Goal: Browse casually: Explore the website without a specific task or goal

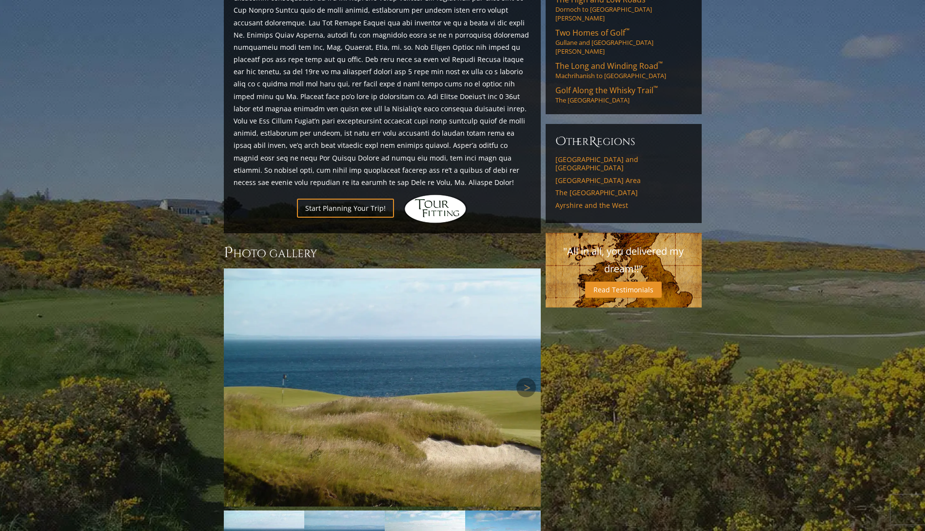
scroll to position [829, 0]
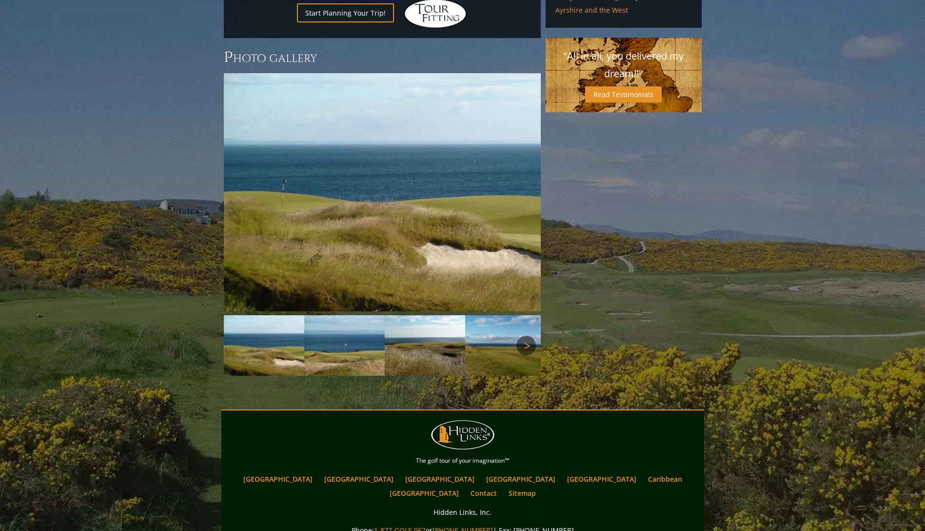
click at [519, 336] on link "Next" at bounding box center [527, 346] width 20 height 20
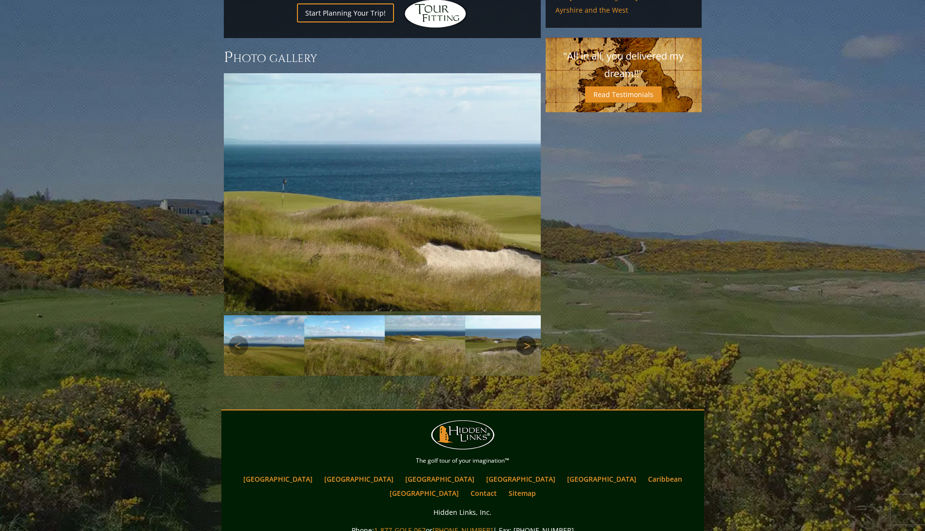
click at [519, 336] on link "Next" at bounding box center [527, 346] width 20 height 20
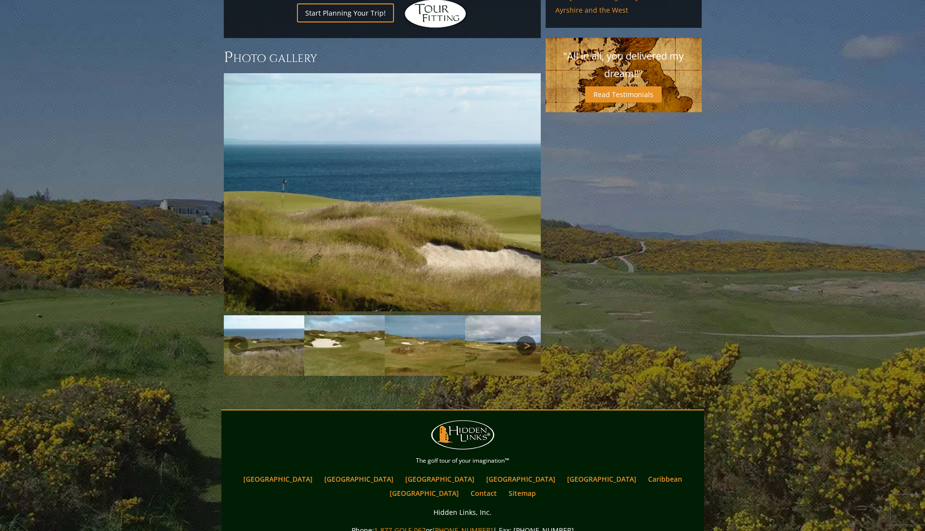
click at [519, 336] on link "Next" at bounding box center [527, 346] width 20 height 20
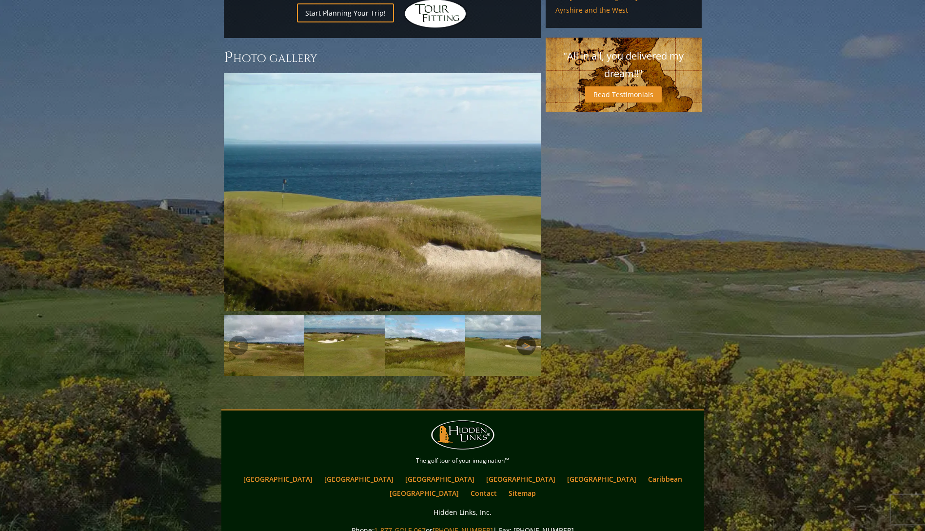
click at [519, 336] on link "Next" at bounding box center [527, 346] width 20 height 20
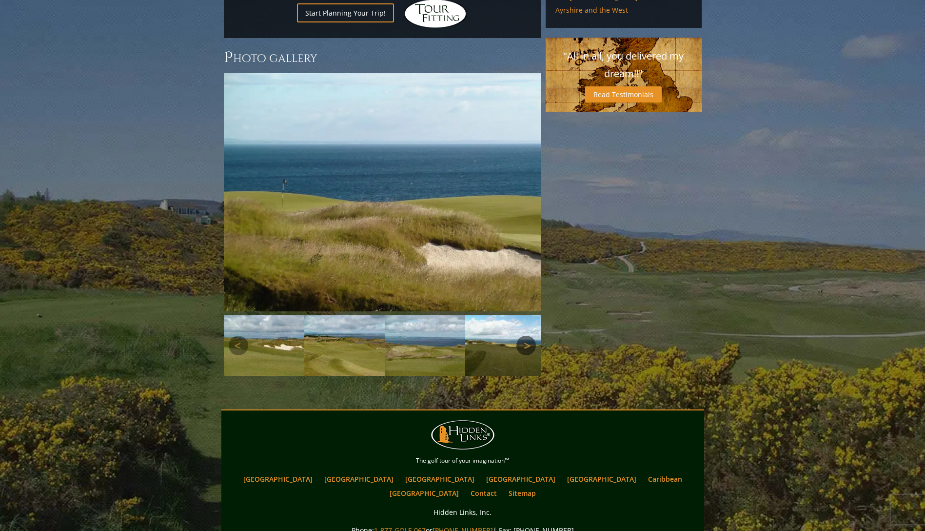
click at [519, 336] on link "Next" at bounding box center [527, 346] width 20 height 20
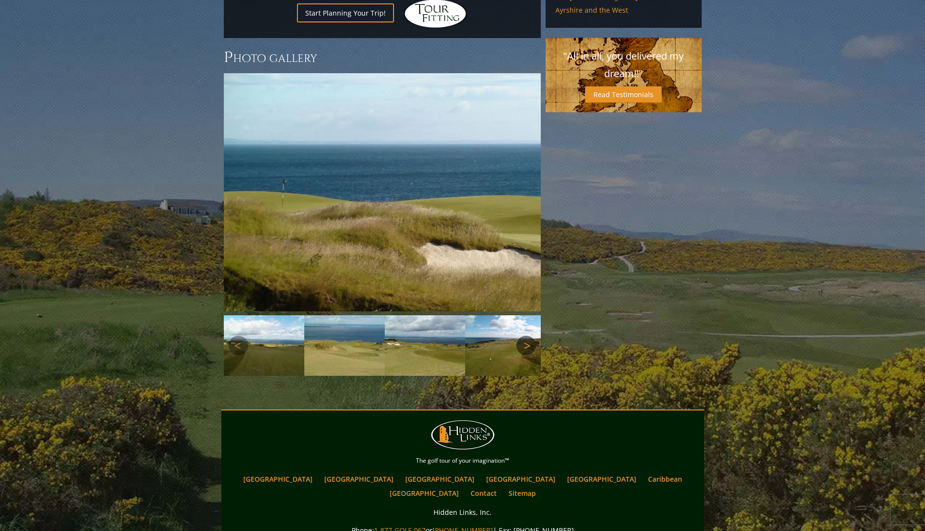
click at [519, 336] on link "Next" at bounding box center [527, 346] width 20 height 20
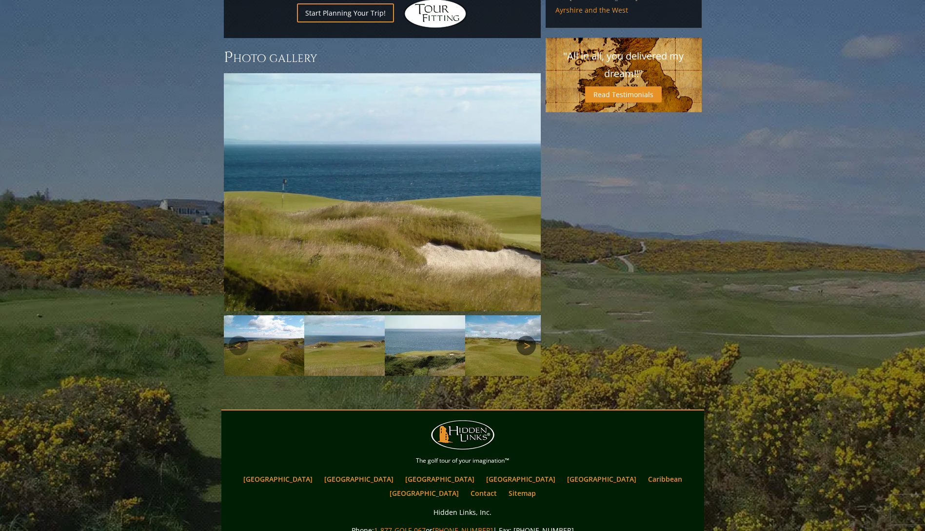
click at [519, 336] on link "Next" at bounding box center [527, 346] width 20 height 20
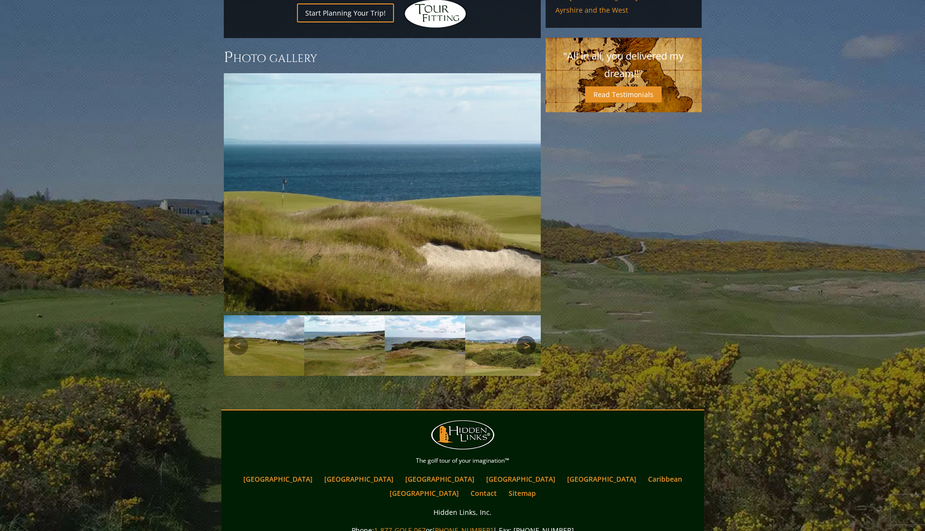
click at [519, 336] on link "Next" at bounding box center [527, 346] width 20 height 20
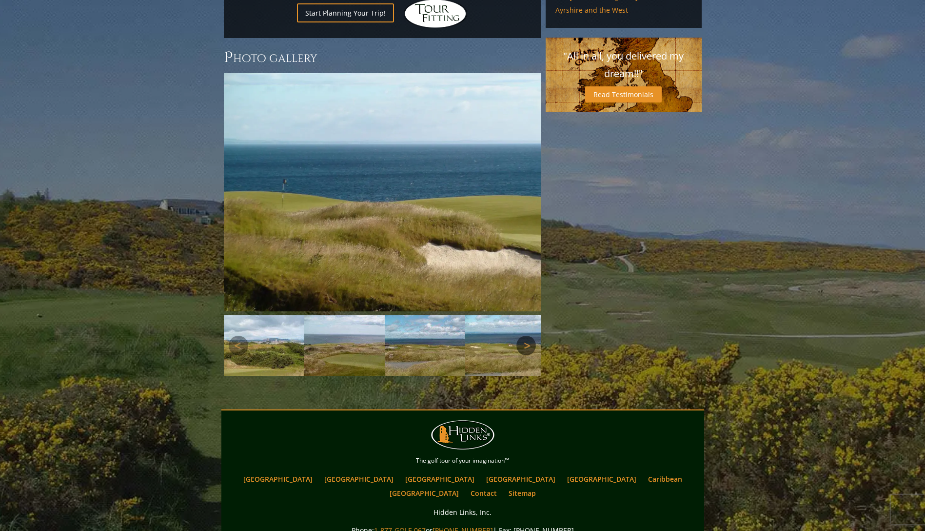
click at [519, 336] on link "Next" at bounding box center [527, 346] width 20 height 20
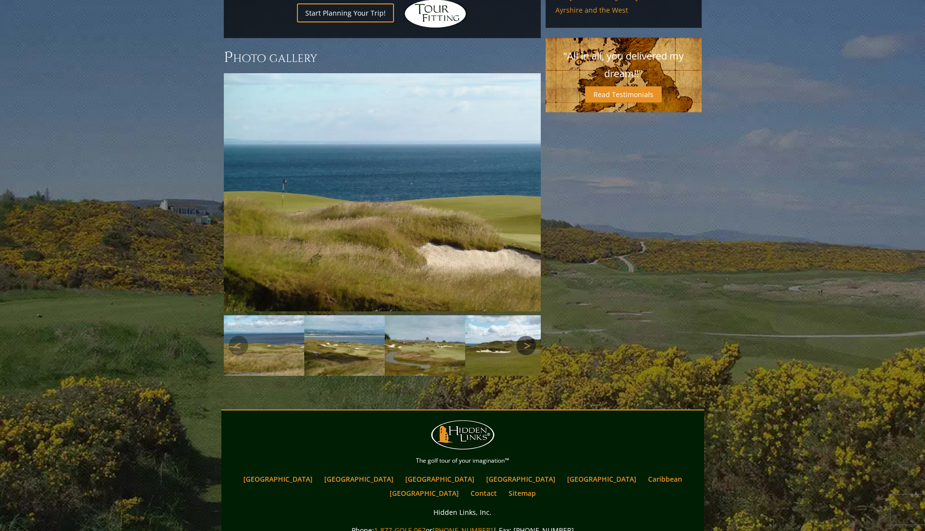
click at [519, 336] on link "Next" at bounding box center [527, 346] width 20 height 20
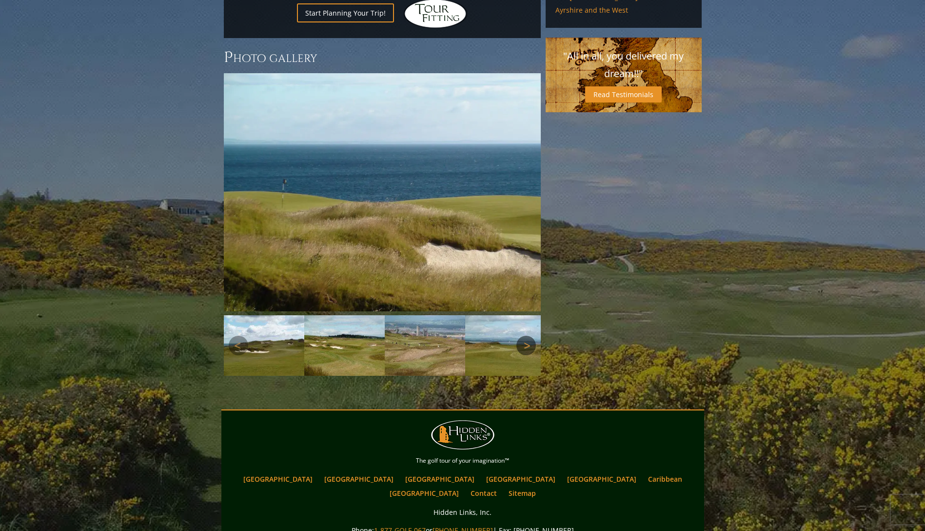
click at [519, 336] on link "Next" at bounding box center [527, 346] width 20 height 20
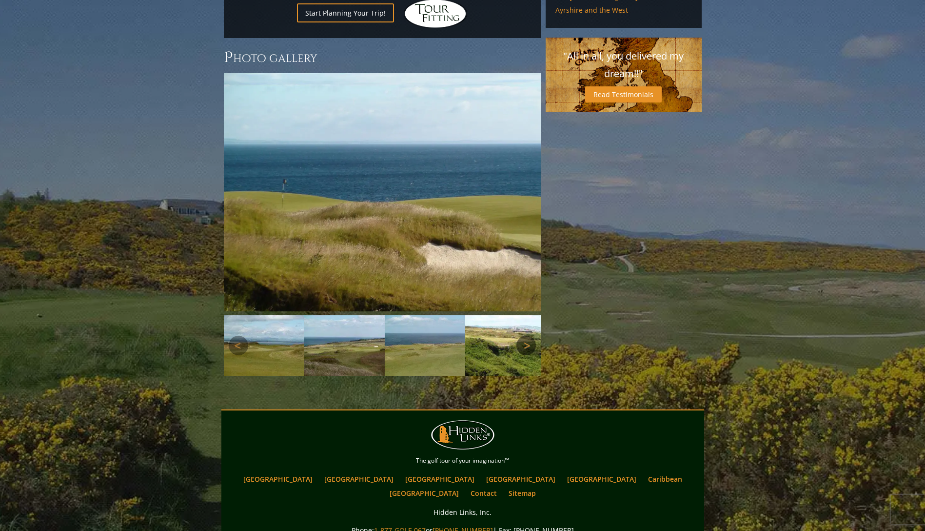
click at [519, 336] on link "Next" at bounding box center [527, 346] width 20 height 20
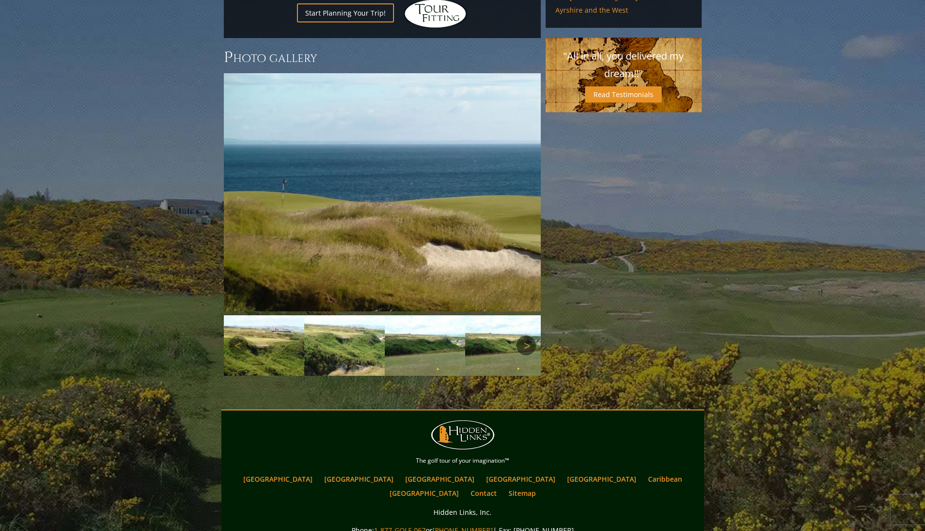
click at [519, 336] on link "Next" at bounding box center [527, 346] width 20 height 20
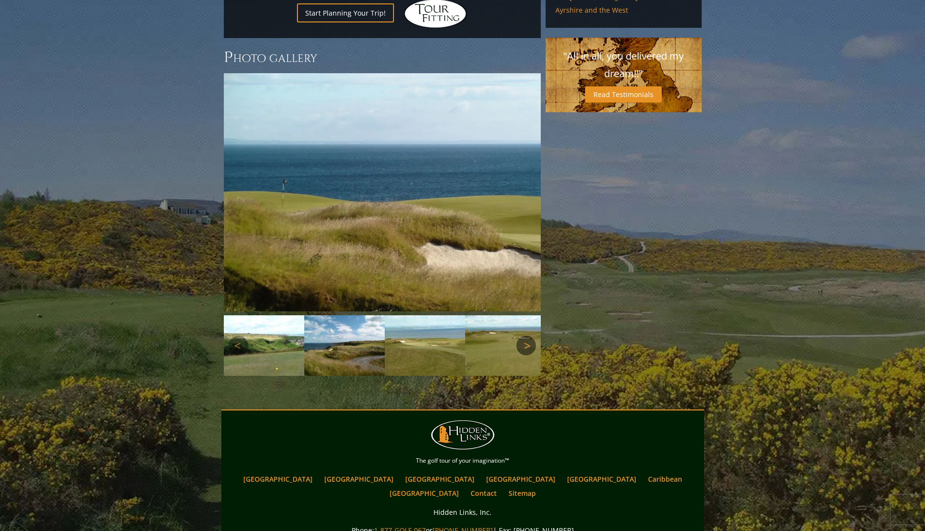
click at [519, 336] on link "Next" at bounding box center [527, 346] width 20 height 20
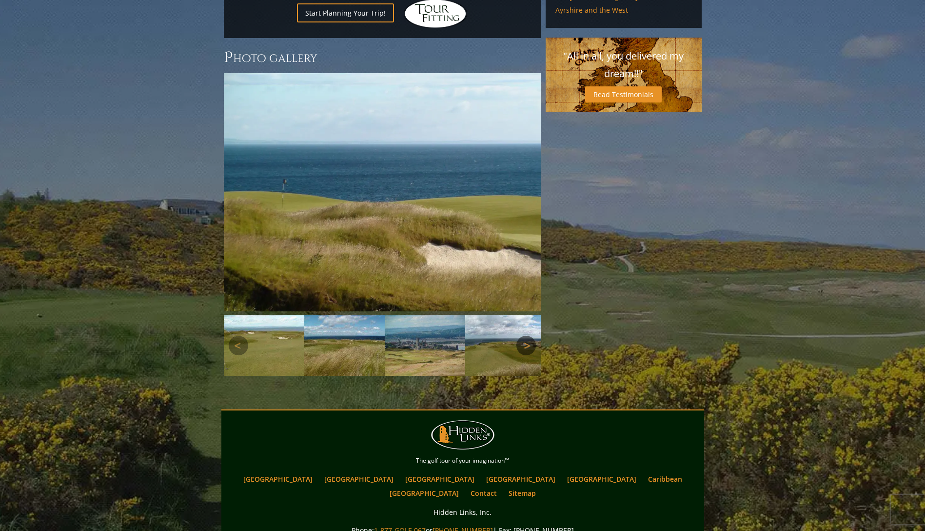
click at [519, 336] on link "Next" at bounding box center [527, 346] width 20 height 20
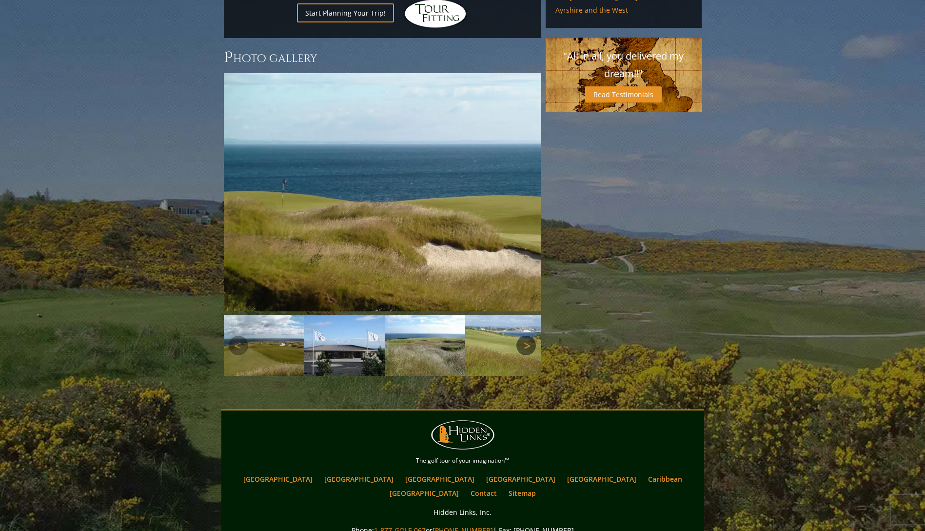
click at [519, 336] on link "Next" at bounding box center [527, 346] width 20 height 20
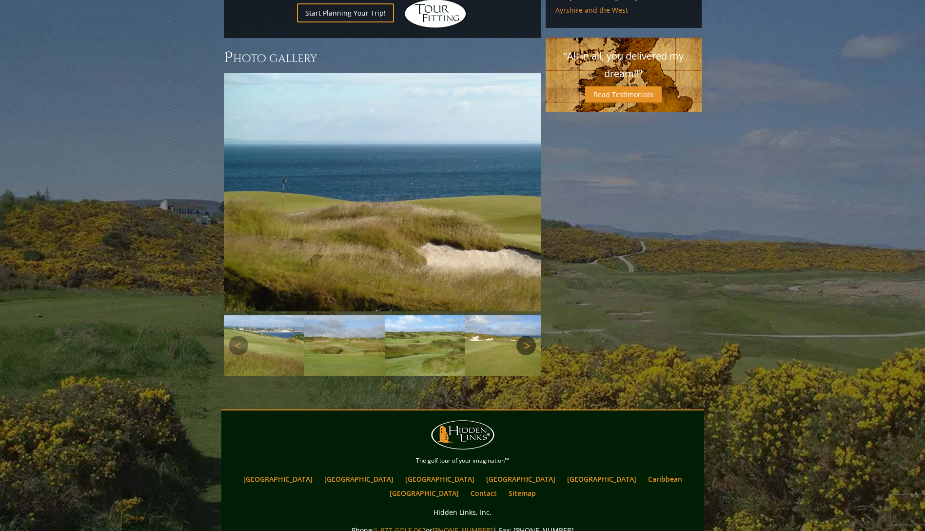
click at [519, 336] on link "Next" at bounding box center [527, 346] width 20 height 20
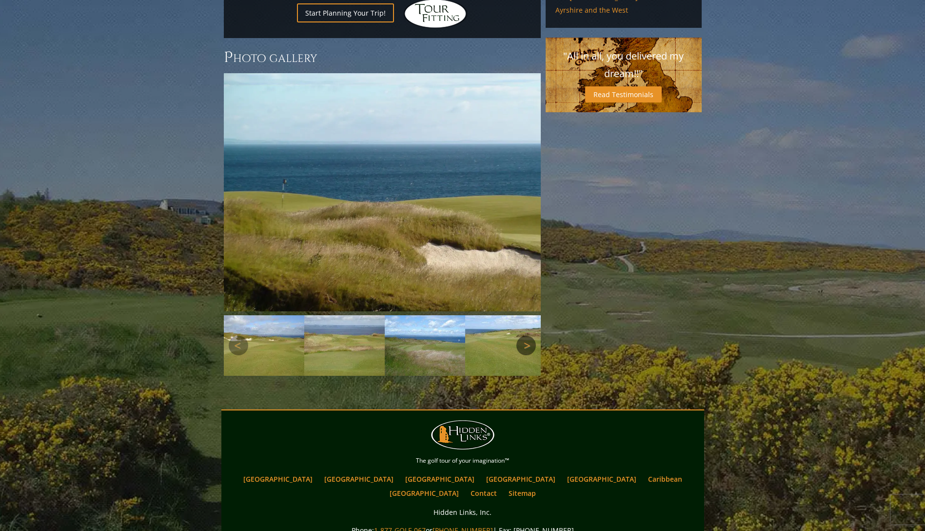
click at [517, 336] on link "Next" at bounding box center [527, 346] width 20 height 20
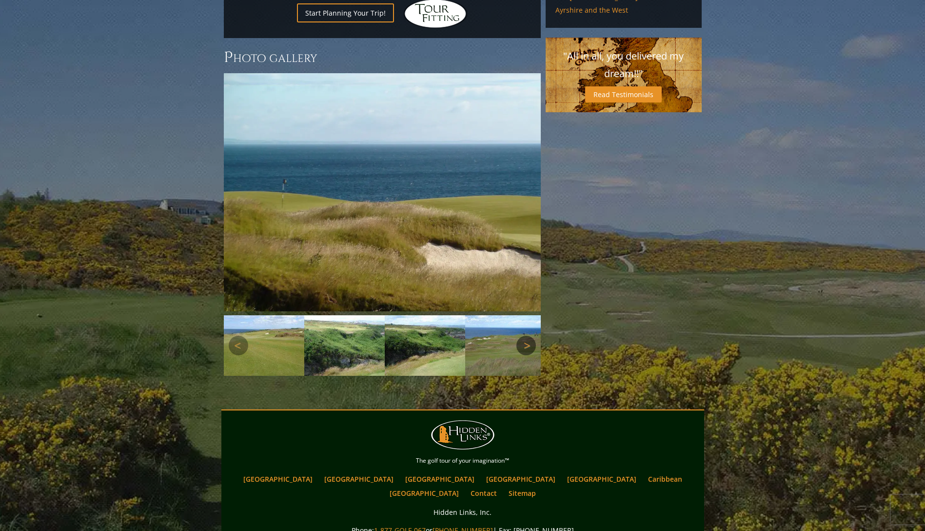
click at [517, 336] on link "Next" at bounding box center [527, 346] width 20 height 20
click at [529, 336] on link "Next" at bounding box center [527, 346] width 20 height 20
